Goal: Task Accomplishment & Management: Complete application form

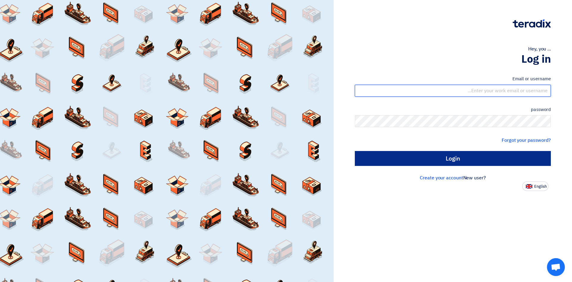
type input "[EMAIL_ADDRESS][DOMAIN_NAME]"
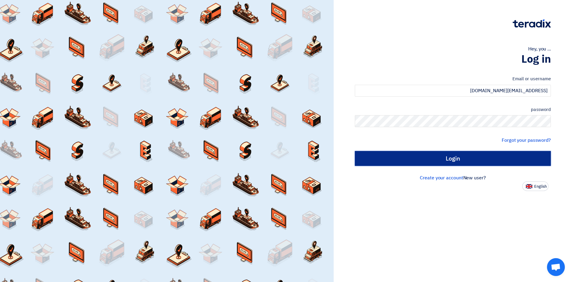
click at [469, 157] on input "Login" at bounding box center [453, 158] width 196 height 15
type input "Sign in"
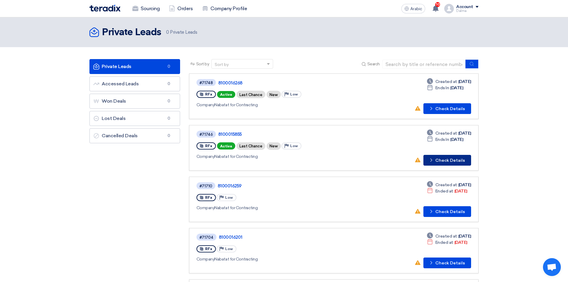
click at [457, 160] on font "Check Details" at bounding box center [450, 160] width 30 height 5
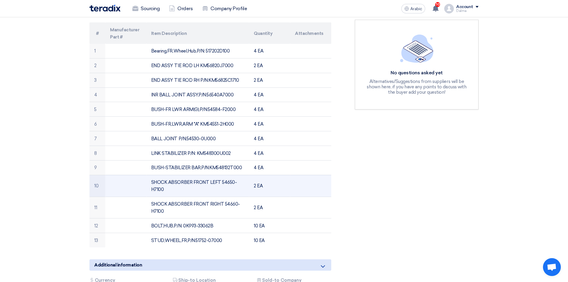
scroll to position [132, 0]
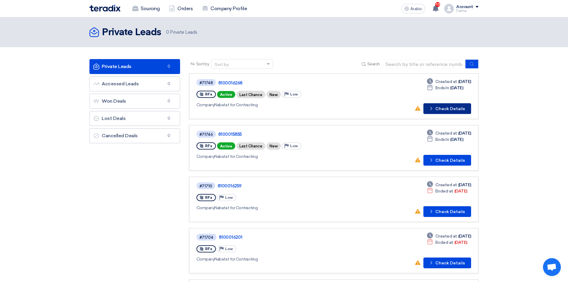
click at [456, 108] on font "Check Details" at bounding box center [450, 108] width 30 height 5
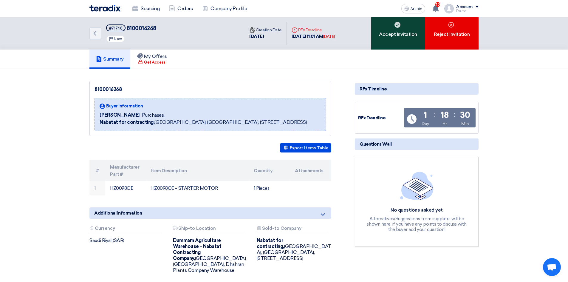
click at [404, 32] on font "Accept Invitation" at bounding box center [398, 34] width 38 height 6
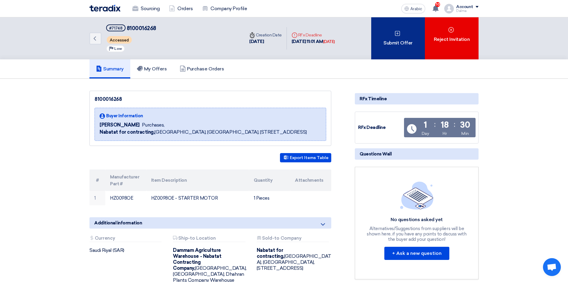
click at [403, 42] on font "Submit Offer" at bounding box center [397, 43] width 29 height 6
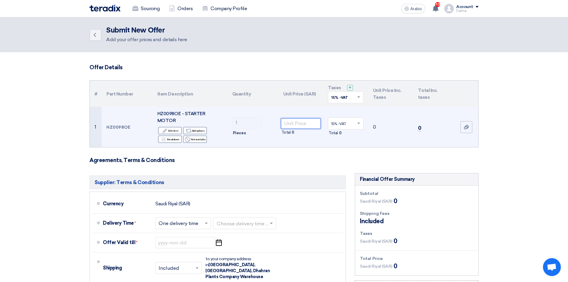
click at [299, 120] on input "number" at bounding box center [301, 123] width 40 height 11
click at [301, 121] on input "number" at bounding box center [301, 123] width 40 height 11
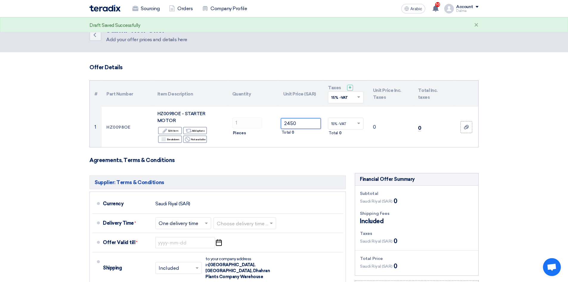
type input "2450"
click at [334, 145] on form "Offer Details # Part Number Item Description Quantity Unit Price (SAR) Taxes + …" at bounding box center [283, 221] width 389 height 315
click at [204, 220] on span at bounding box center [206, 223] width 7 height 6
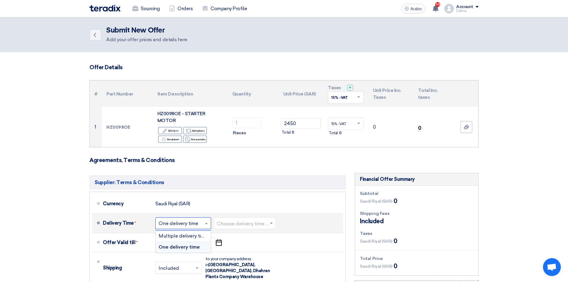
click at [183, 244] on font "One delivery time" at bounding box center [179, 247] width 41 height 6
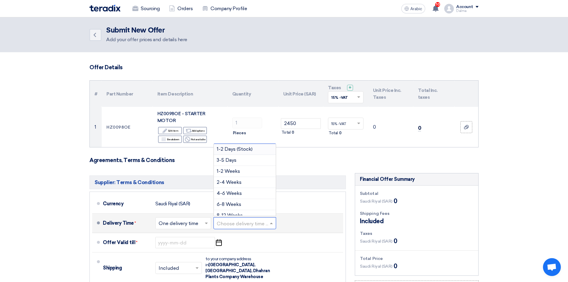
click at [262, 219] on input "text" at bounding box center [245, 223] width 57 height 9
click at [232, 145] on div "1-2 Days (Stock)" at bounding box center [245, 149] width 62 height 11
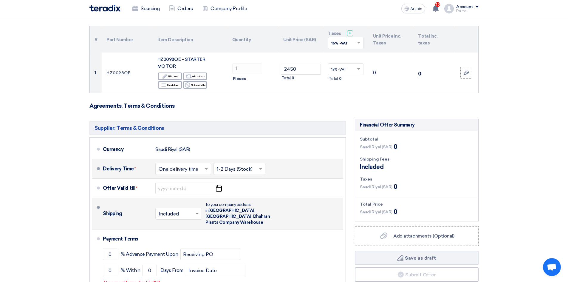
scroll to position [60, 0]
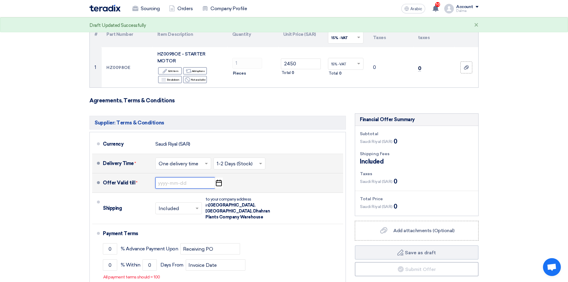
click at [194, 177] on input at bounding box center [185, 182] width 60 height 11
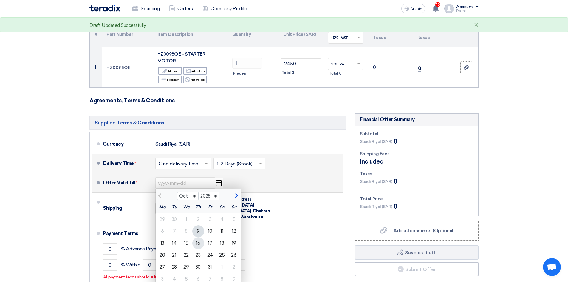
click at [198, 240] on font "16" at bounding box center [198, 243] width 4 height 6
type input "[DATE]"
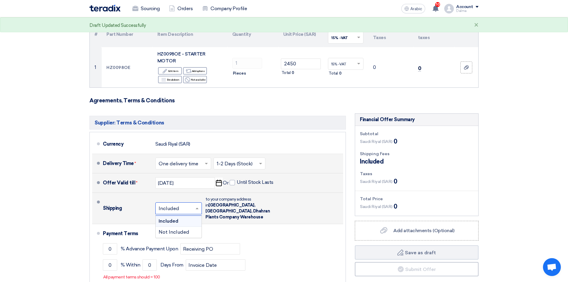
click at [187, 204] on input "text" at bounding box center [179, 208] width 41 height 9
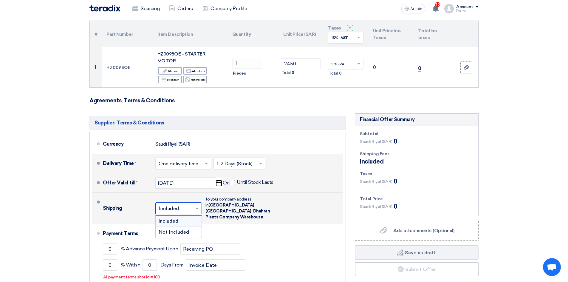
click at [181, 215] on div "Included" at bounding box center [179, 220] width 46 height 11
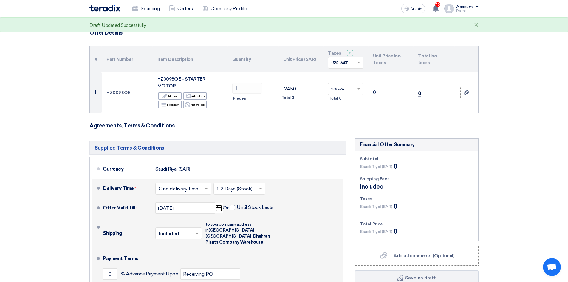
scroll to position [30, 0]
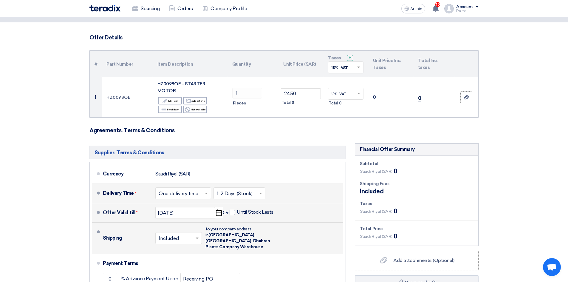
click at [183, 234] on input "text" at bounding box center [179, 238] width 41 height 9
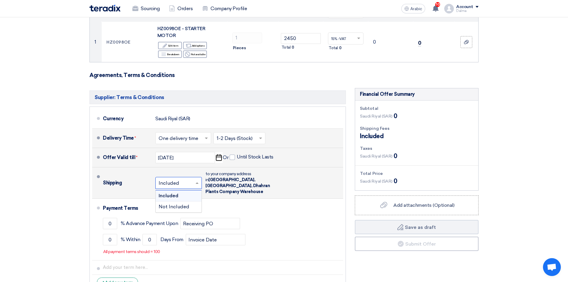
scroll to position [89, 0]
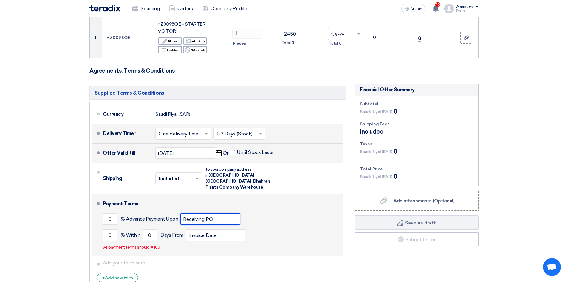
click at [229, 213] on input "Receiving PO" at bounding box center [210, 218] width 60 height 11
click at [113, 213] on input "0" at bounding box center [110, 218] width 14 height 11
click at [112, 229] on input "0" at bounding box center [110, 234] width 14 height 11
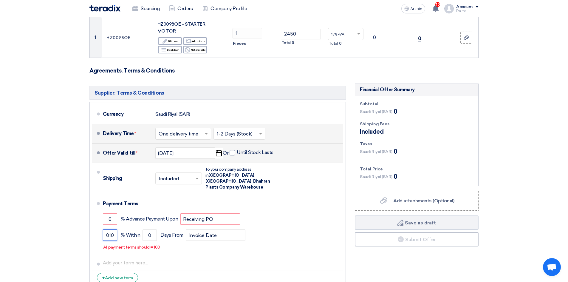
scroll to position [0, 0]
type input "0"
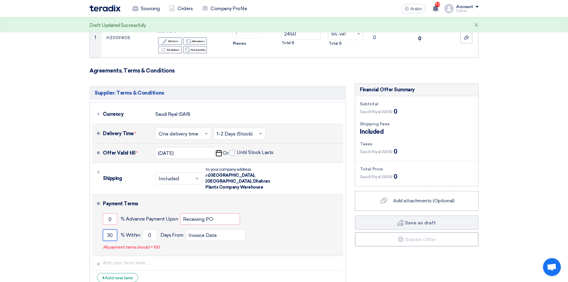
type input "30"
drag, startPoint x: 117, startPoint y: 221, endPoint x: 108, endPoint y: 222, distance: 9.4
click at [108, 227] on div "30 % [DATE] From Invoice Date" at bounding box center [222, 235] width 238 height 16
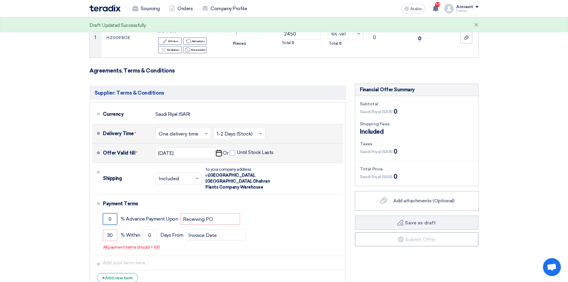
drag, startPoint x: 114, startPoint y: 207, endPoint x: 68, endPoint y: 204, distance: 46.0
click at [70, 204] on section "Offer Details # Part Number Item Description Quantity Unit Price (SAR) Taxes + …" at bounding box center [284, 136] width 568 height 346
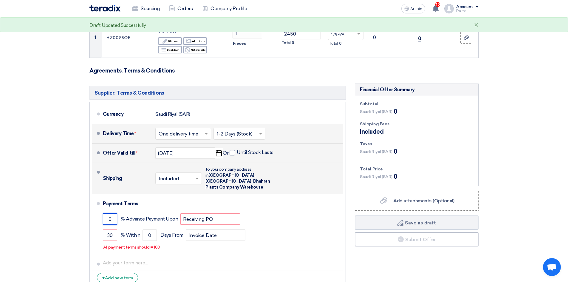
type input "3"
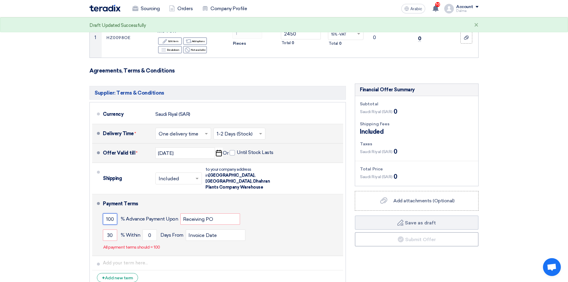
type input "100"
click at [287, 196] on div "Payment Terms" at bounding box center [219, 203] width 233 height 14
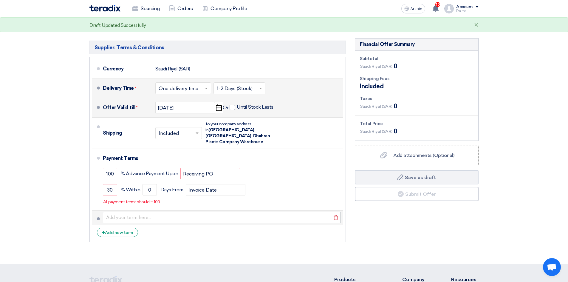
scroll to position [149, 0]
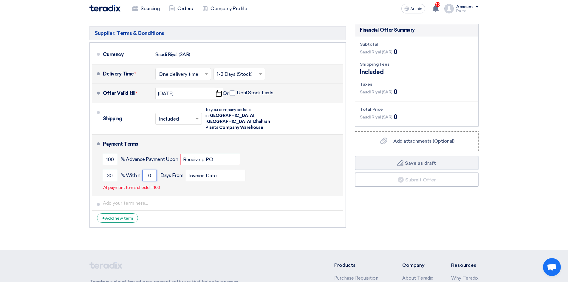
click at [150, 170] on input "0" at bounding box center [149, 175] width 14 height 11
type input "4"
type input "30"
click at [278, 151] on div "100 % Advance Payment Upon Receiving PO" at bounding box center [222, 159] width 238 height 16
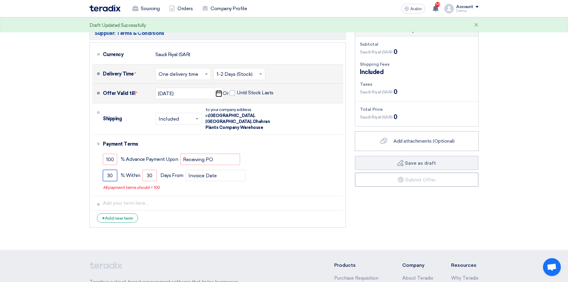
drag, startPoint x: 114, startPoint y: 163, endPoint x: 28, endPoint y: 160, distance: 86.2
click at [49, 166] on section "Offer Details # Part Number Item Description Quantity Unit Price (SAR) Taxes + …" at bounding box center [284, 76] width 568 height 346
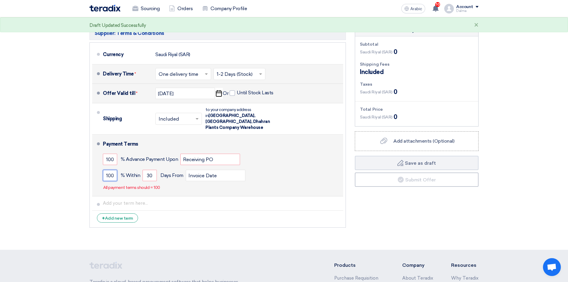
type input "100"
click at [214, 180] on div "Payment Terms 100 % Advance Payment Upon Receiving PO 100 % Within 30" at bounding box center [222, 165] width 238 height 57
click at [248, 173] on div "Payment Terms 100 % Advance Payment Upon Receiving PO 100 % Within 30" at bounding box center [222, 165] width 238 height 57
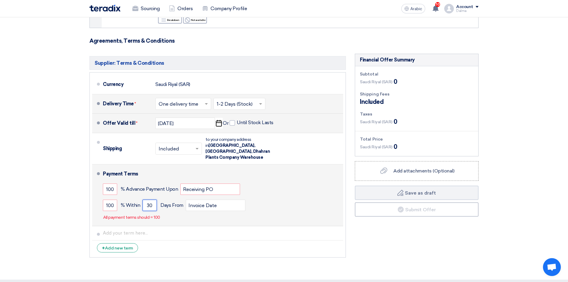
drag, startPoint x: 152, startPoint y: 193, endPoint x: 146, endPoint y: 193, distance: 6.3
click at [146, 199] on input "30" at bounding box center [149, 204] width 14 height 11
type input "60"
click at [184, 206] on div "Payment Terms 100 % Advance Payment Upon Receiving PO 100 % Within 60" at bounding box center [222, 195] width 238 height 57
click at [107, 199] on input "100" at bounding box center [110, 204] width 14 height 11
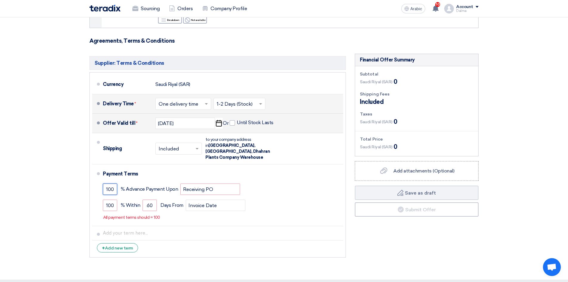
drag, startPoint x: 115, startPoint y: 174, endPoint x: 79, endPoint y: 178, distance: 36.3
click at [79, 178] on section "Offer Details # Part Number Item Description Quantity Unit Price (SAR) Taxes + …" at bounding box center [284, 106] width 568 height 346
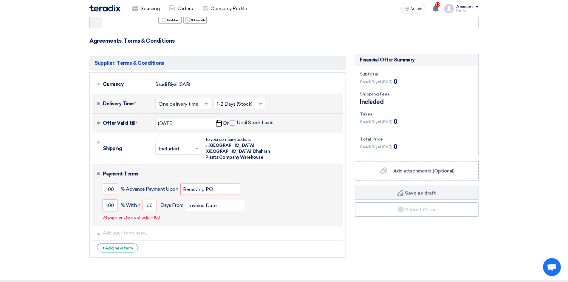
click at [111, 199] on input "100" at bounding box center [110, 204] width 14 height 11
click at [103, 213] on div "All payment terms should = 100" at bounding box center [131, 218] width 57 height 10
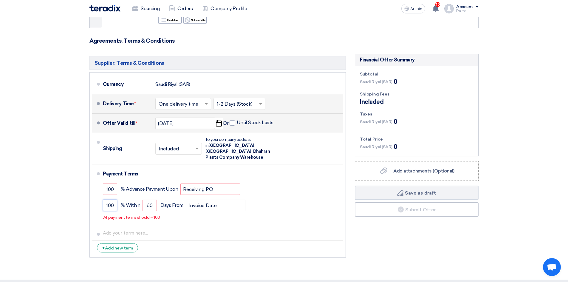
drag, startPoint x: 115, startPoint y: 193, endPoint x: 71, endPoint y: 192, distance: 43.8
click at [74, 192] on section "Offer Details # Part Number Item Description Quantity Unit Price (SAR) Taxes + …" at bounding box center [284, 106] width 568 height 346
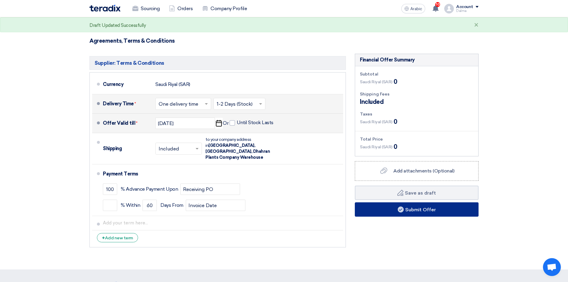
click at [425, 206] on button "Submit Offer" at bounding box center [417, 209] width 124 height 14
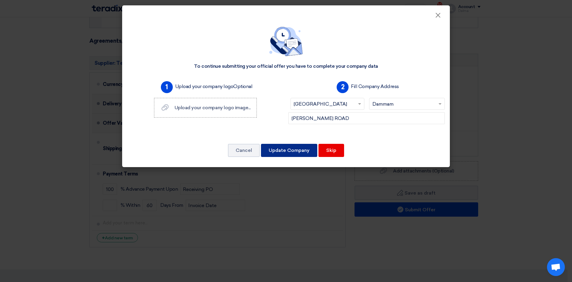
click at [294, 150] on font "Update Company" at bounding box center [289, 150] width 41 height 6
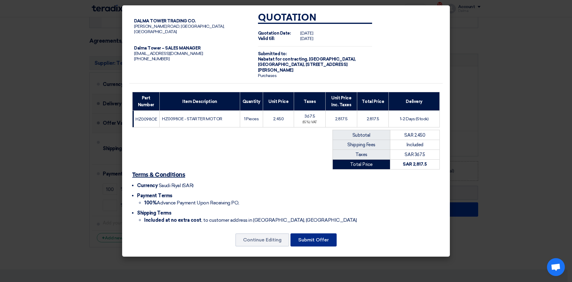
click at [305, 237] on font "Submit Offer" at bounding box center [313, 240] width 31 height 6
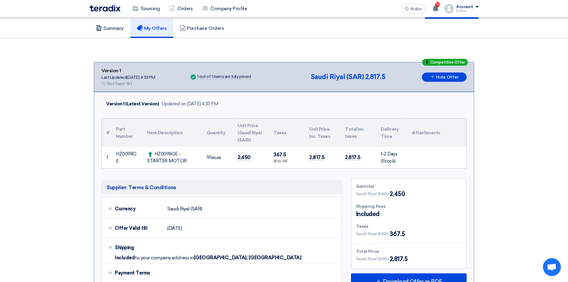
scroll to position [15, 0]
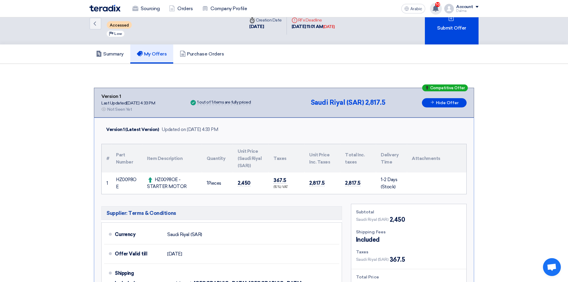
click at [435, 8] on use at bounding box center [435, 8] width 6 height 7
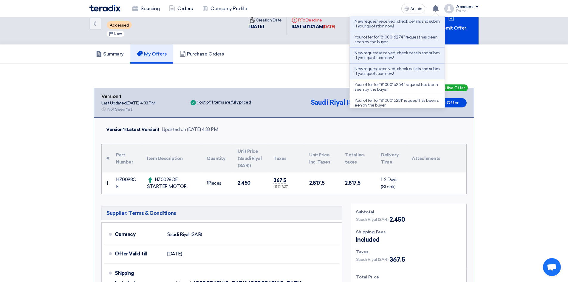
scroll to position [0, 0]
